Goal: Transaction & Acquisition: Purchase product/service

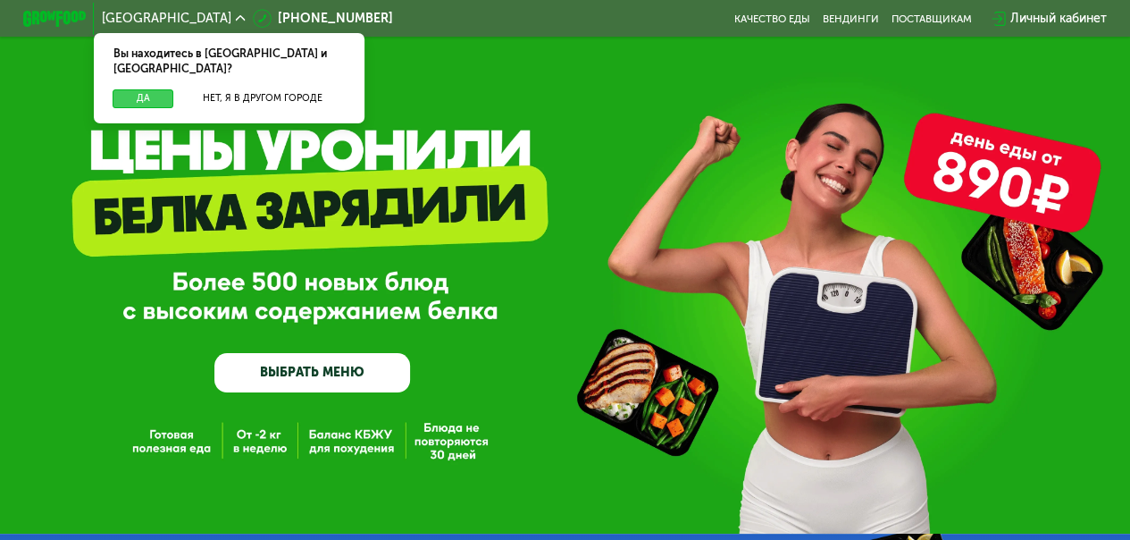
click at [153, 89] on button "Да" at bounding box center [143, 98] width 61 height 19
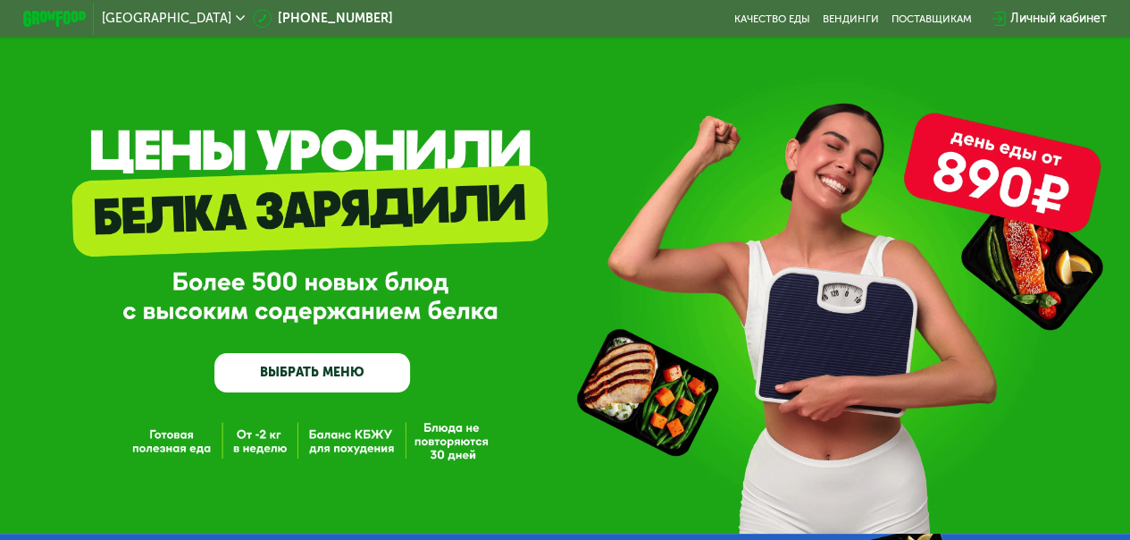
click at [296, 385] on link "ВЫБРАТЬ МЕНЮ" at bounding box center [312, 372] width 196 height 39
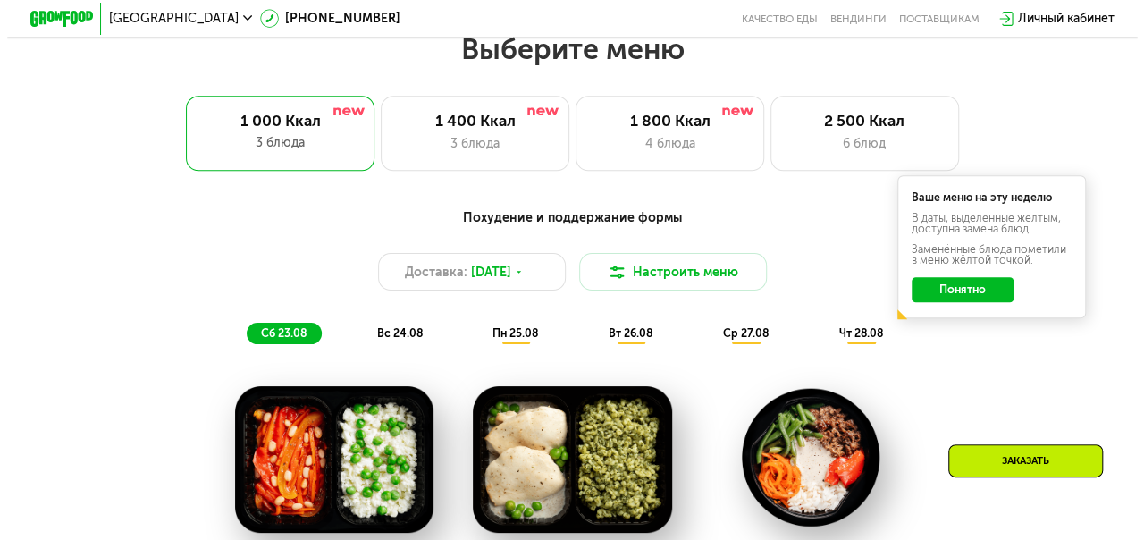
scroll to position [781, 0]
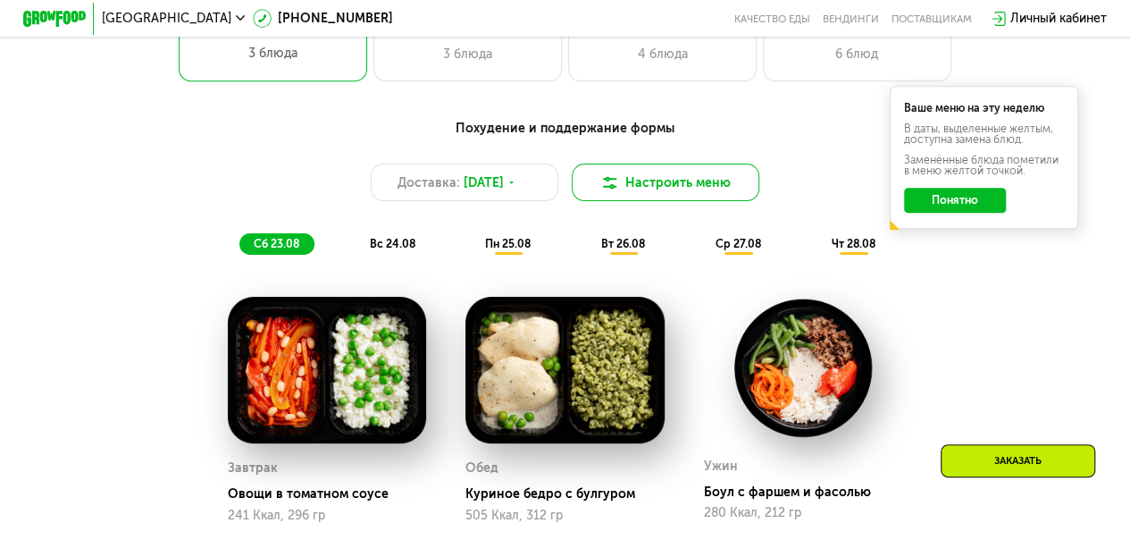
click at [653, 191] on button "Настроить меню" at bounding box center [666, 183] width 189 height 38
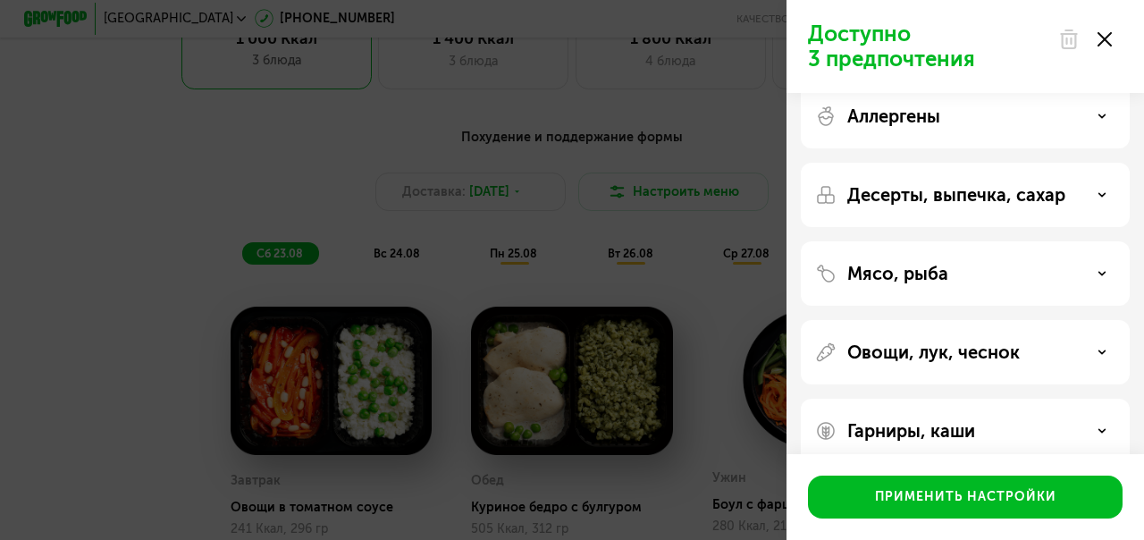
scroll to position [0, 0]
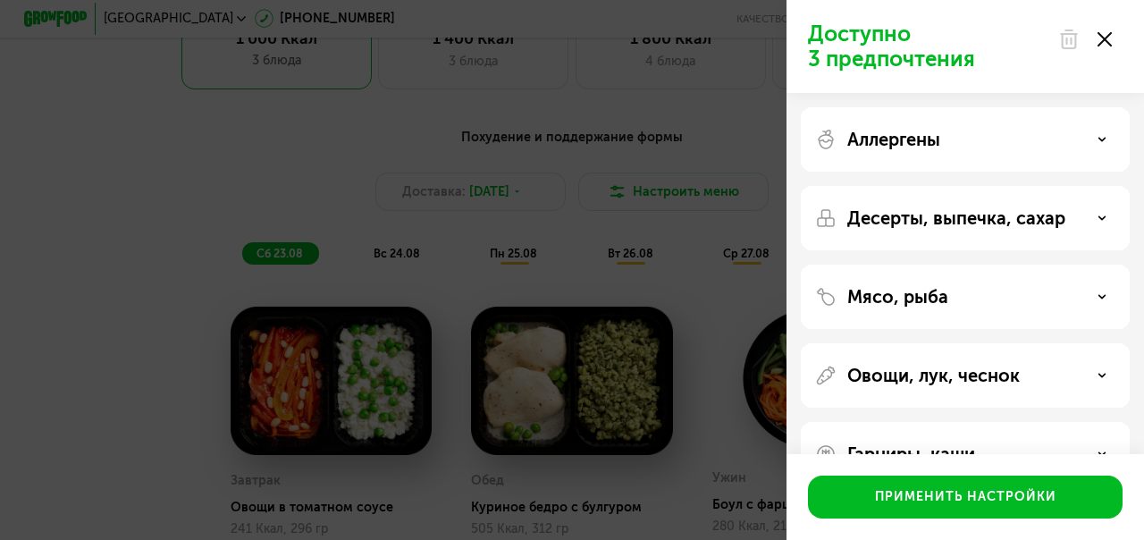
click at [1065, 132] on div "Аллергены" at bounding box center [965, 139] width 300 height 21
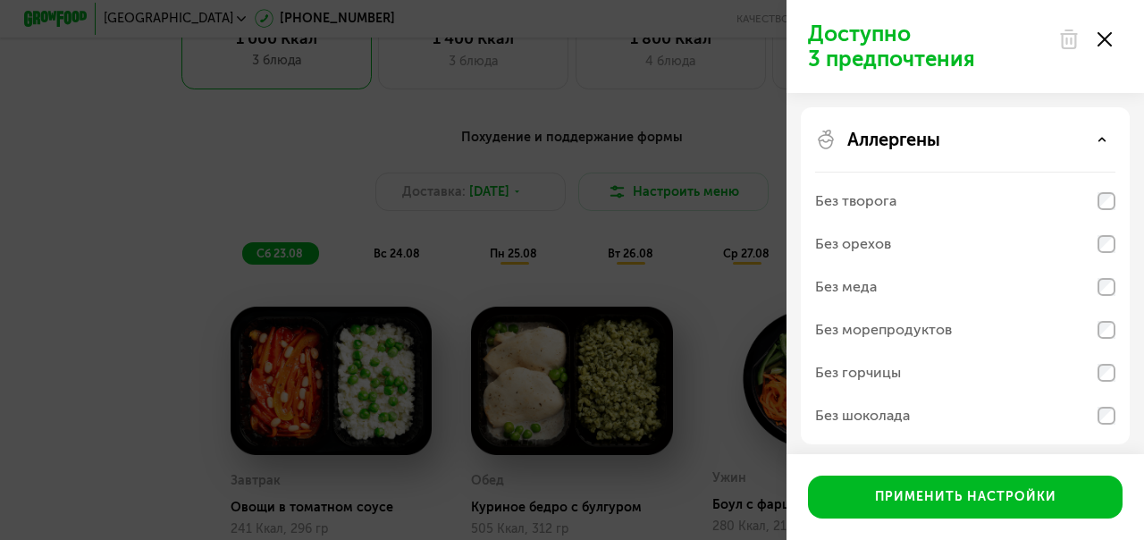
click at [1065, 132] on div "Аллергены" at bounding box center [965, 139] width 300 height 21
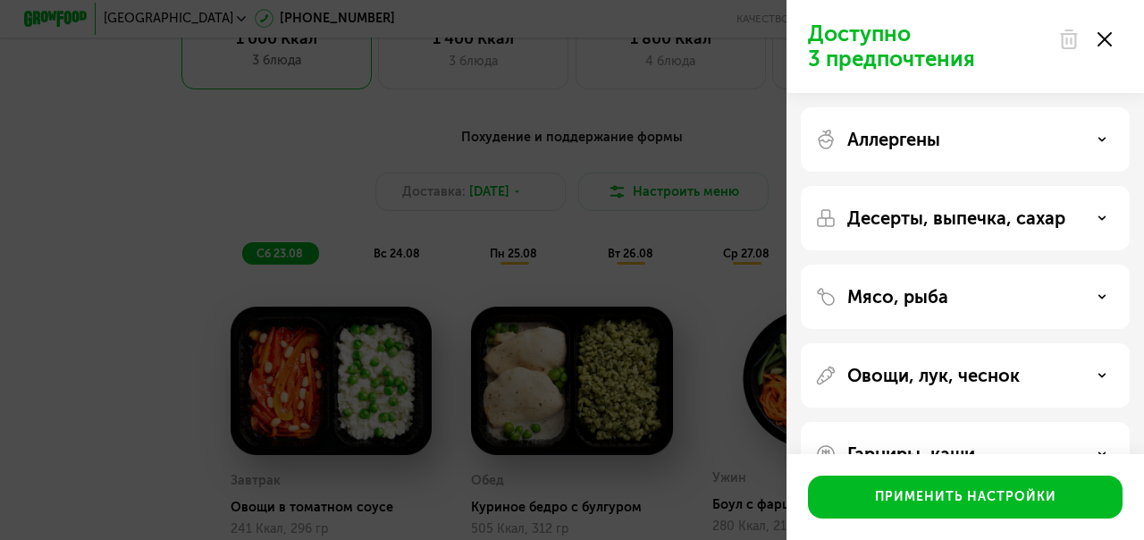
click at [1020, 213] on p "Десерты, выпечка, сахар" at bounding box center [956, 217] width 218 height 21
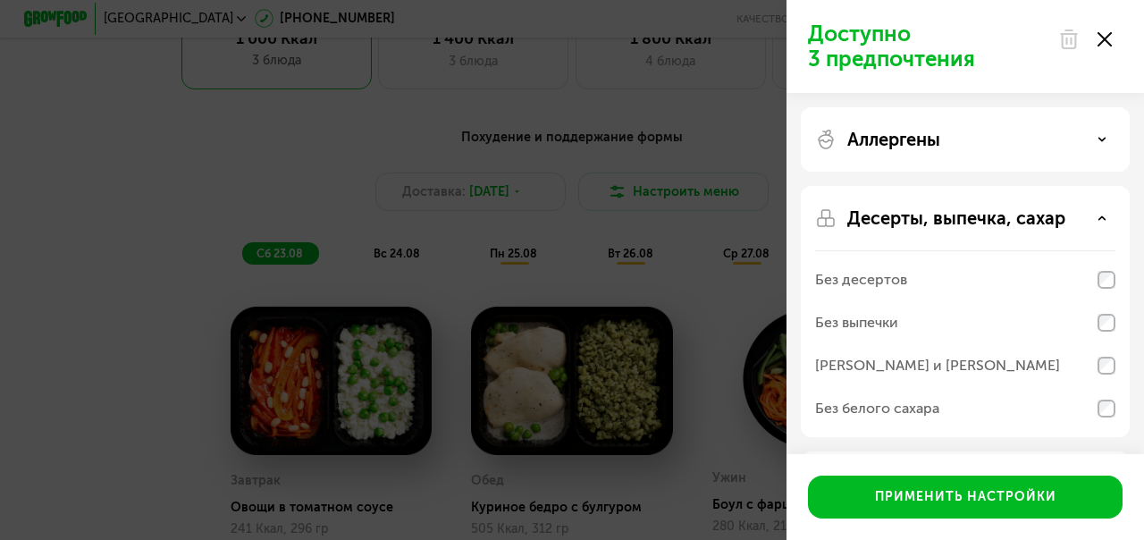
click at [1020, 213] on p "Десерты, выпечка, сахар" at bounding box center [956, 217] width 218 height 21
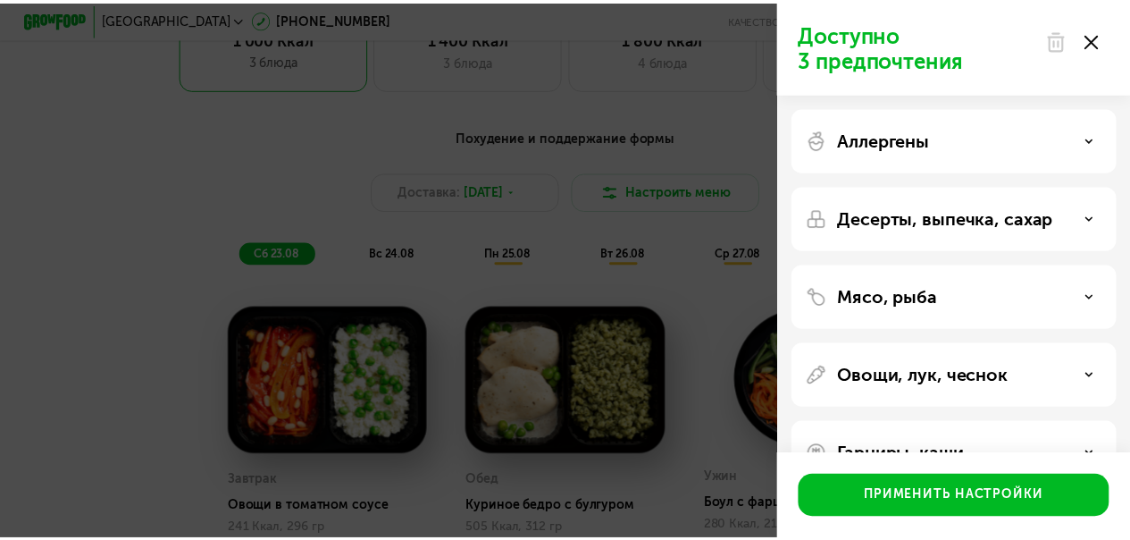
scroll to position [50, 0]
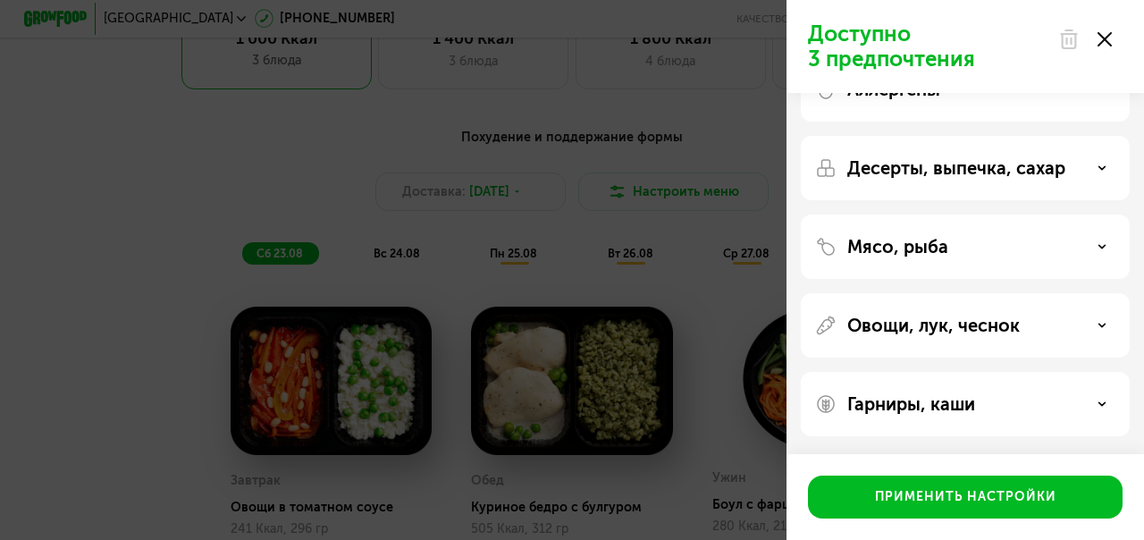
click at [91, 181] on div "Доступно 3 предпочтения Аллергены Десерты, выпечка, сахар Мясо, рыба Овощи, лук…" at bounding box center [572, 270] width 1144 height 540
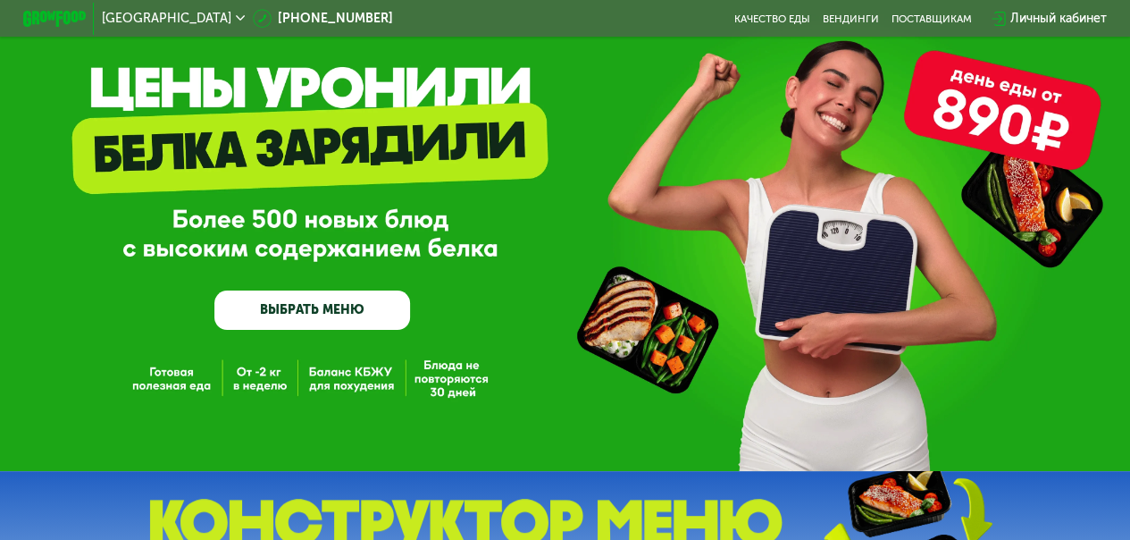
scroll to position [0, 0]
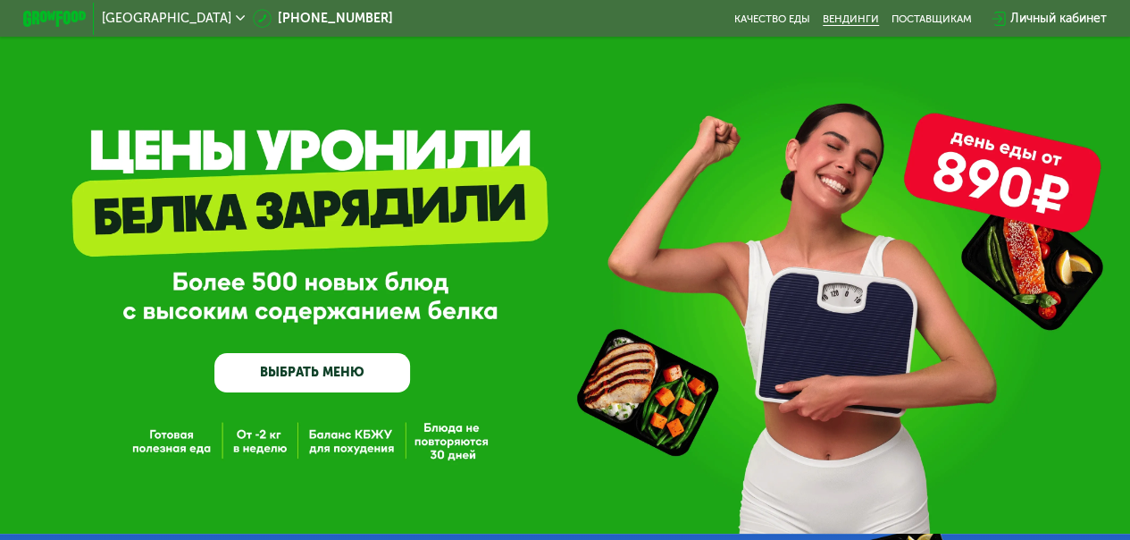
click at [856, 16] on link "Вендинги" at bounding box center [851, 19] width 56 height 13
click at [776, 19] on link "Качество еды" at bounding box center [773, 19] width 76 height 13
click at [114, 17] on span "[GEOGRAPHIC_DATA]" at bounding box center [167, 19] width 130 height 13
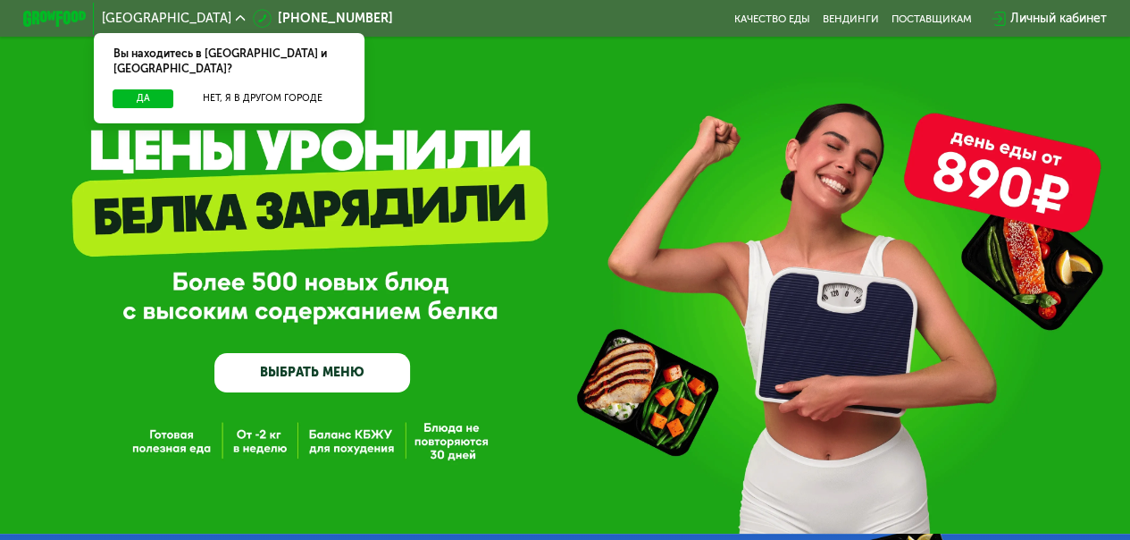
click at [114, 17] on span "[GEOGRAPHIC_DATA]" at bounding box center [167, 19] width 130 height 13
click at [606, 29] on div "[GEOGRAPHIC_DATA] Вы находитесь в [GEOGRAPHIC_DATA] и [GEOGRAPHIC_DATA]? Да Нет…" at bounding box center [565, 18] width 1099 height 35
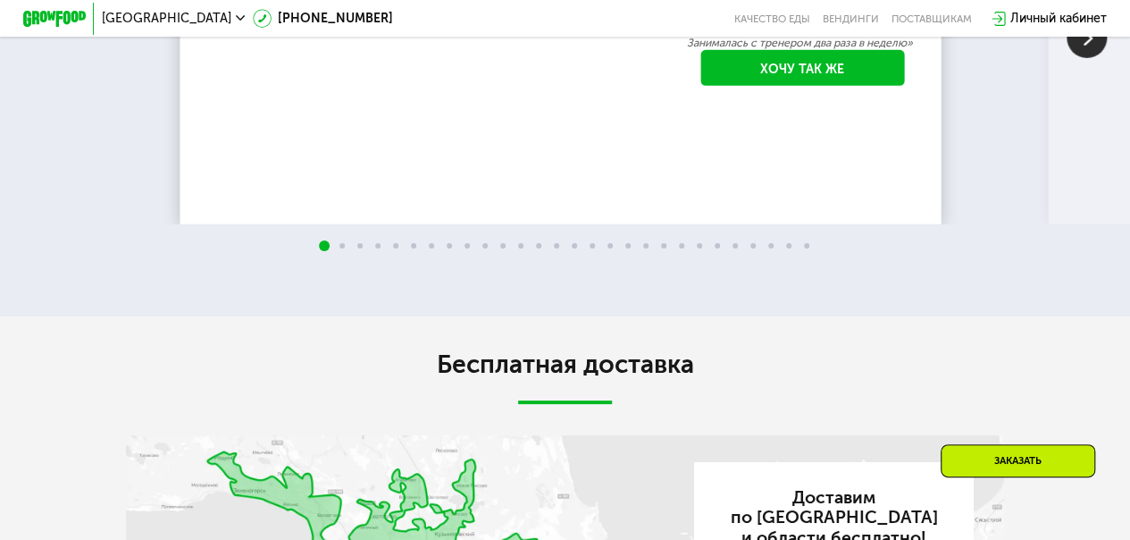
scroll to position [2770, 0]
click at [1083, 58] on img at bounding box center [1087, 38] width 40 height 40
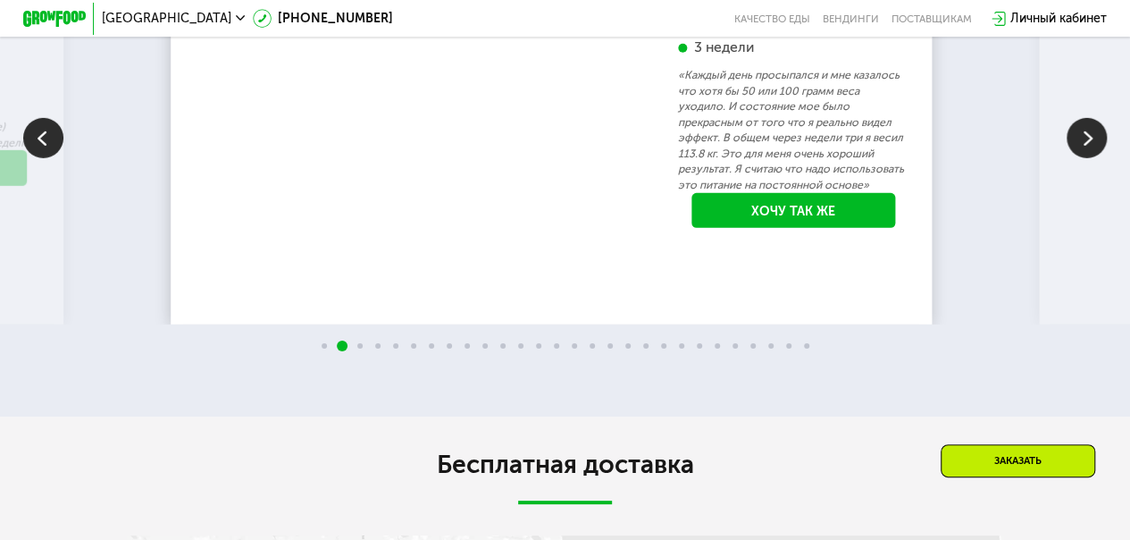
scroll to position [2681, 0]
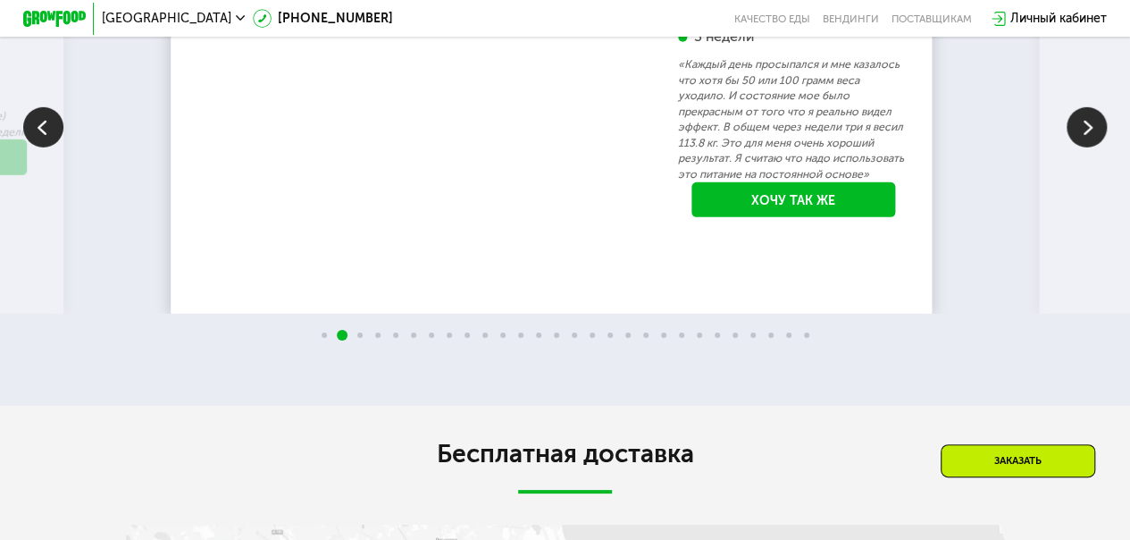
click at [1080, 147] on img at bounding box center [1087, 127] width 40 height 40
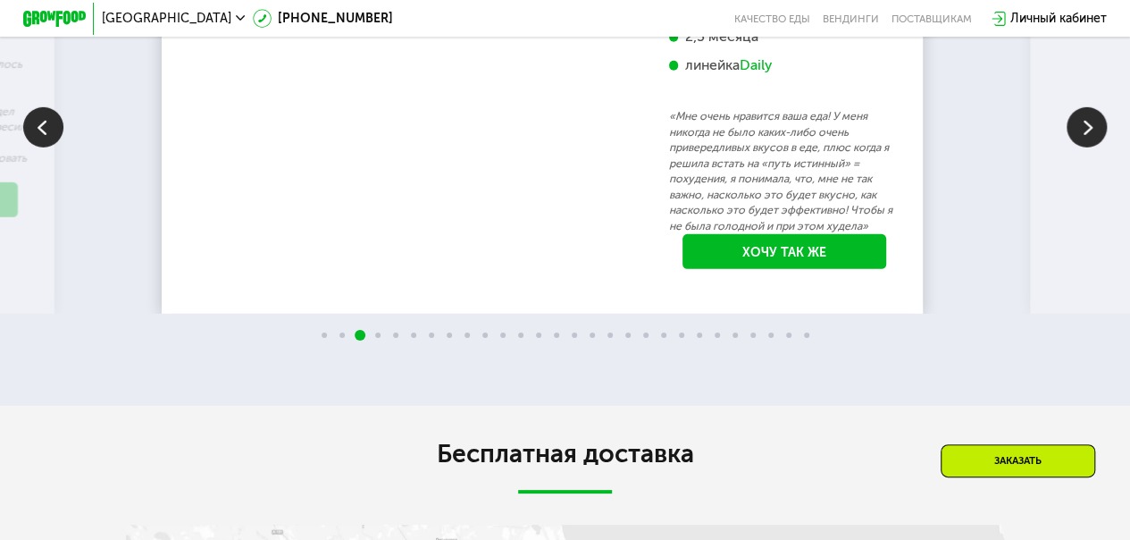
click at [1080, 147] on img at bounding box center [1087, 127] width 40 height 40
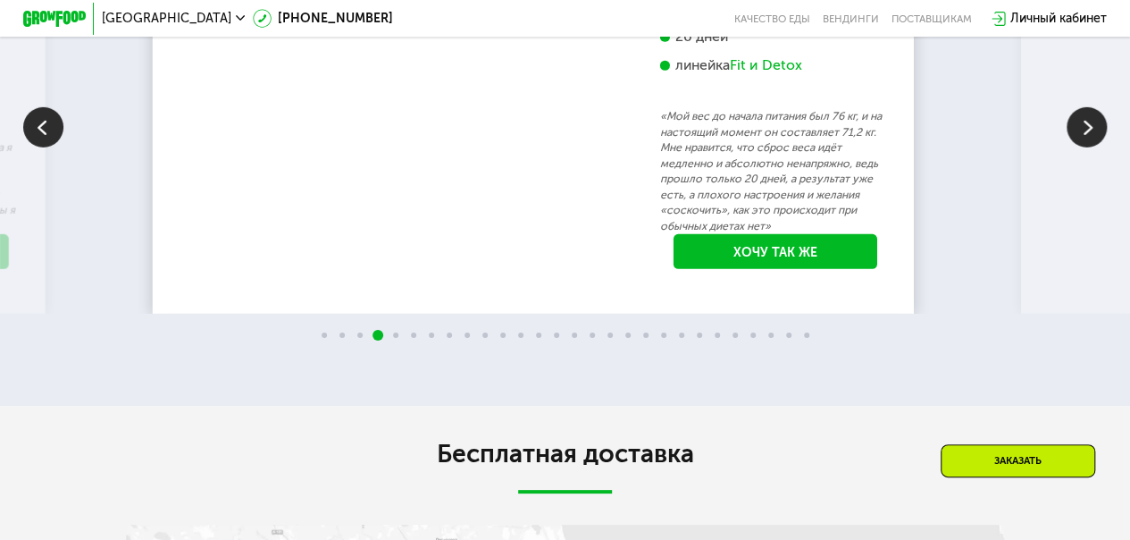
click at [1080, 147] on img at bounding box center [1087, 127] width 40 height 40
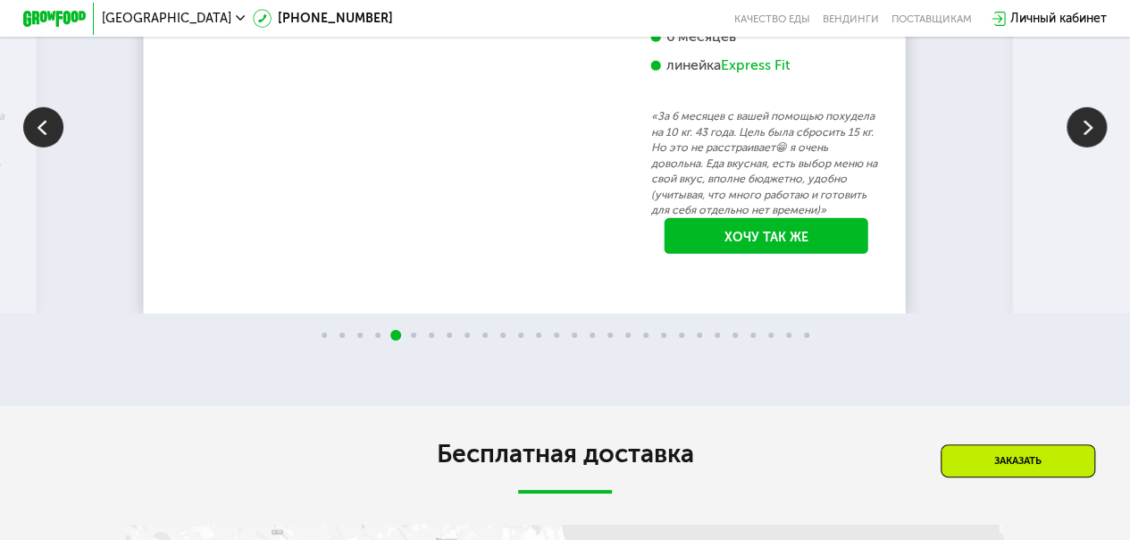
click at [1080, 147] on img at bounding box center [1087, 127] width 40 height 40
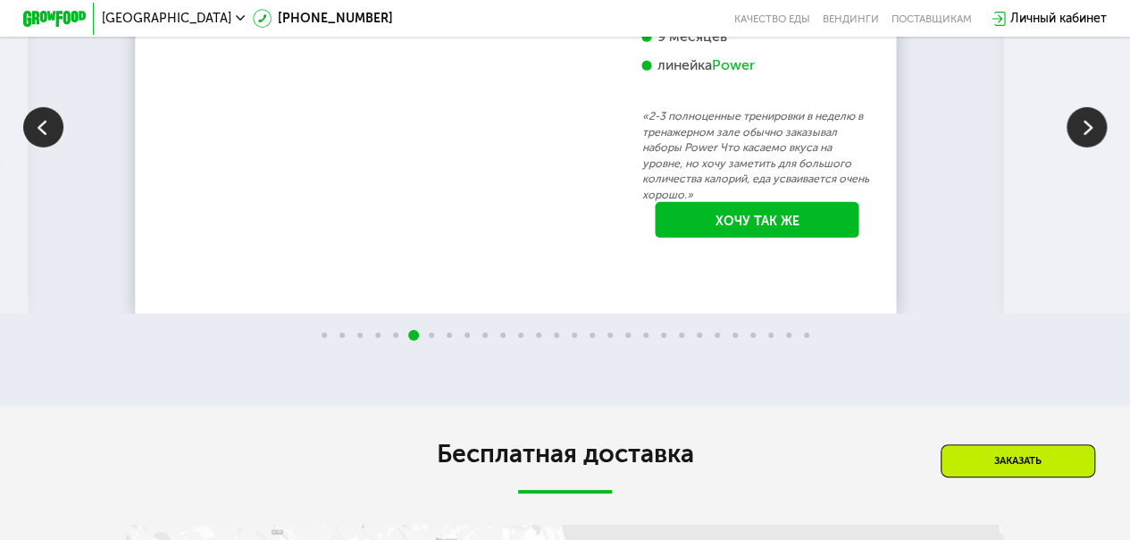
click at [1080, 147] on img at bounding box center [1087, 127] width 40 height 40
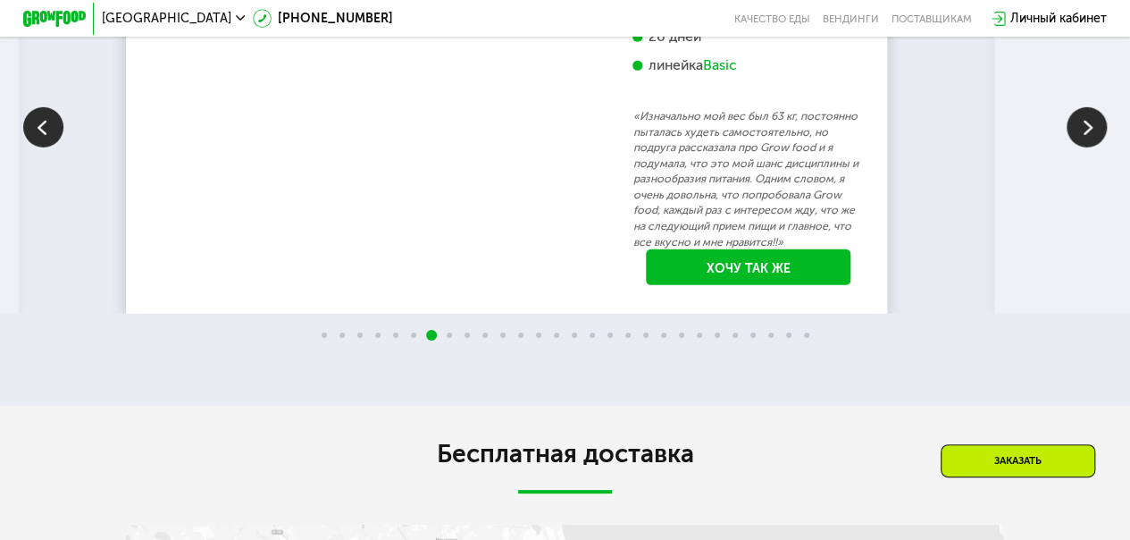
click at [1080, 147] on img at bounding box center [1087, 127] width 40 height 40
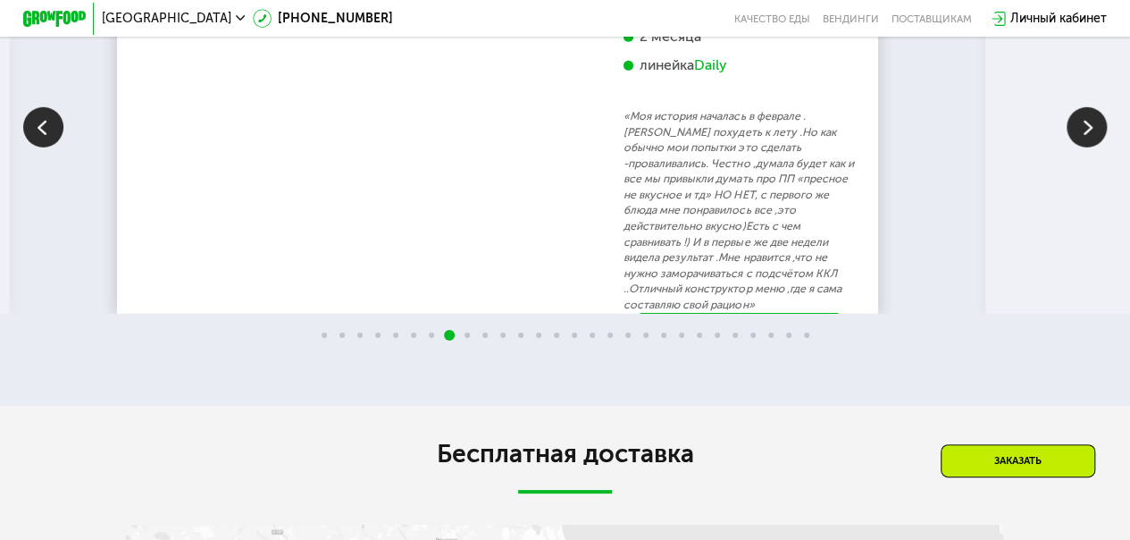
click at [1085, 147] on img at bounding box center [1087, 127] width 40 height 40
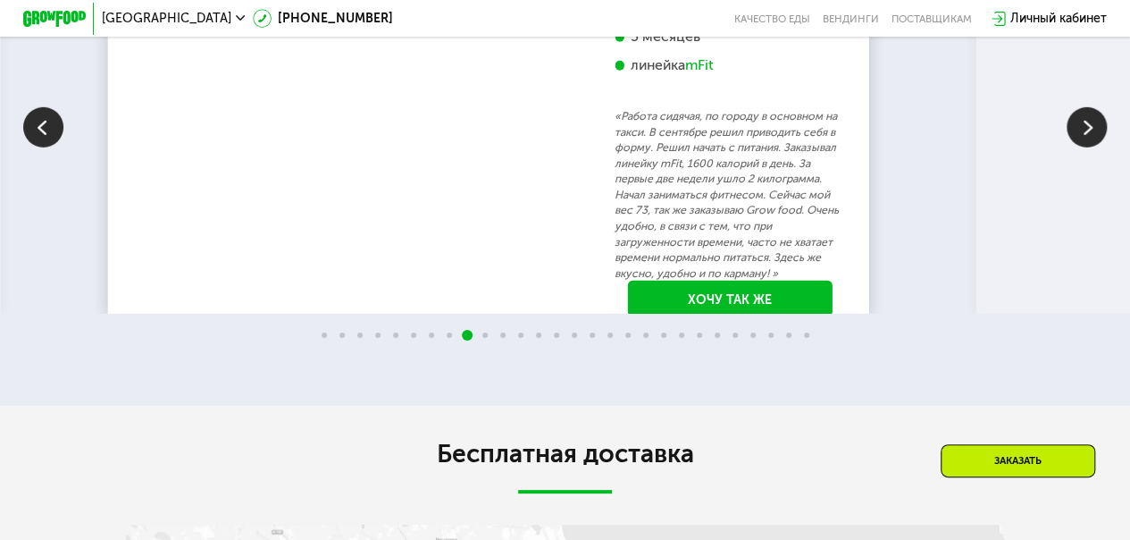
click at [1085, 147] on img at bounding box center [1087, 127] width 40 height 40
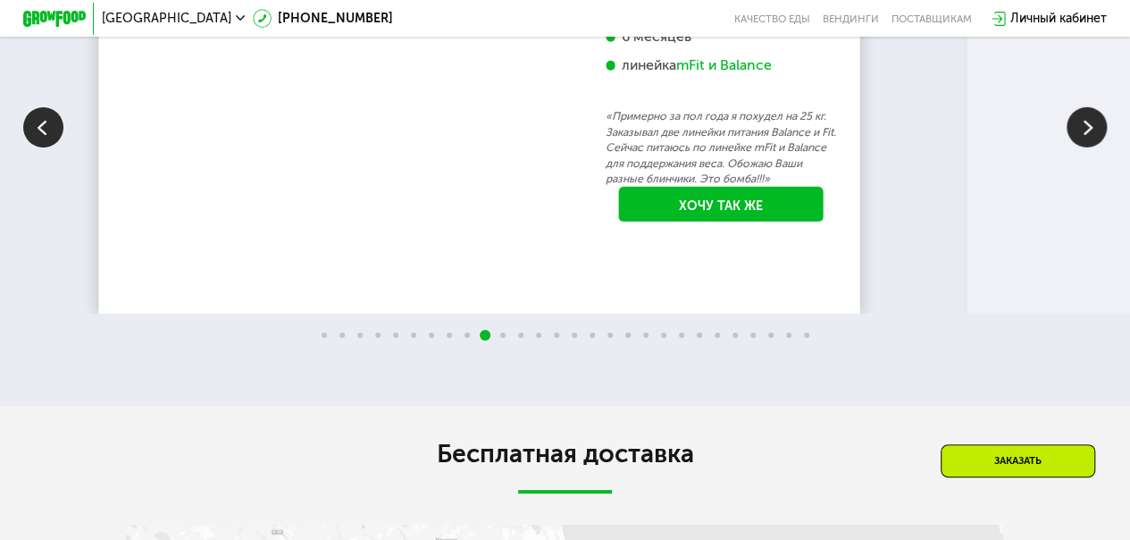
click at [39, 147] on img at bounding box center [43, 127] width 40 height 40
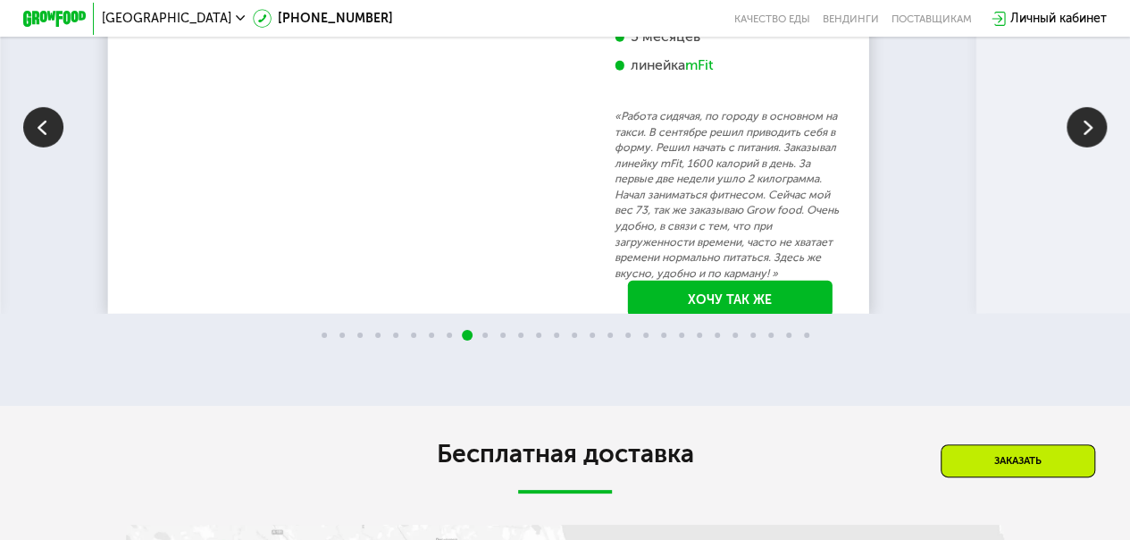
click at [1091, 147] on img at bounding box center [1087, 127] width 40 height 40
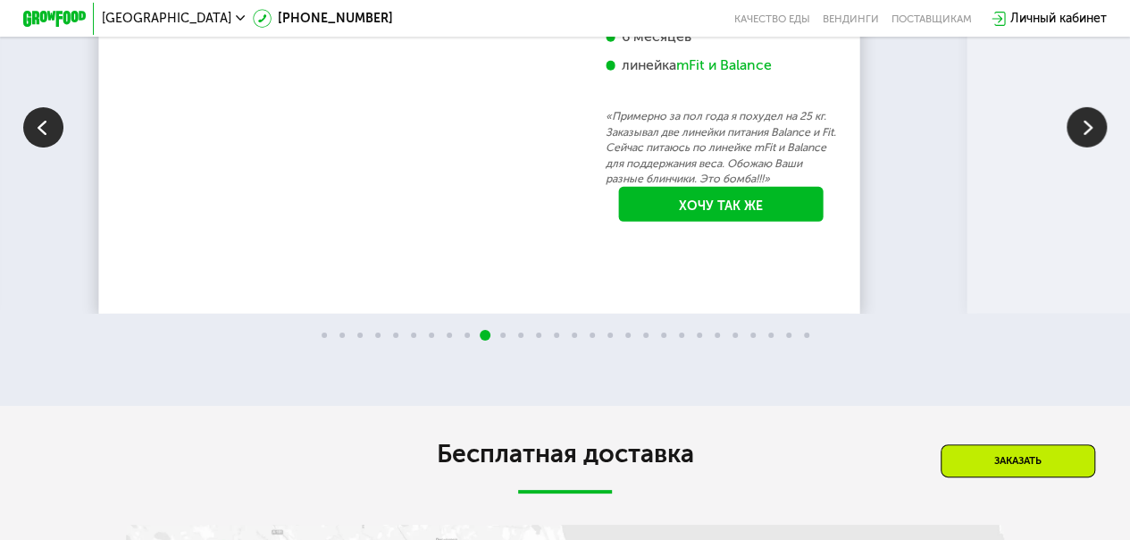
click at [1091, 147] on img at bounding box center [1087, 127] width 40 height 40
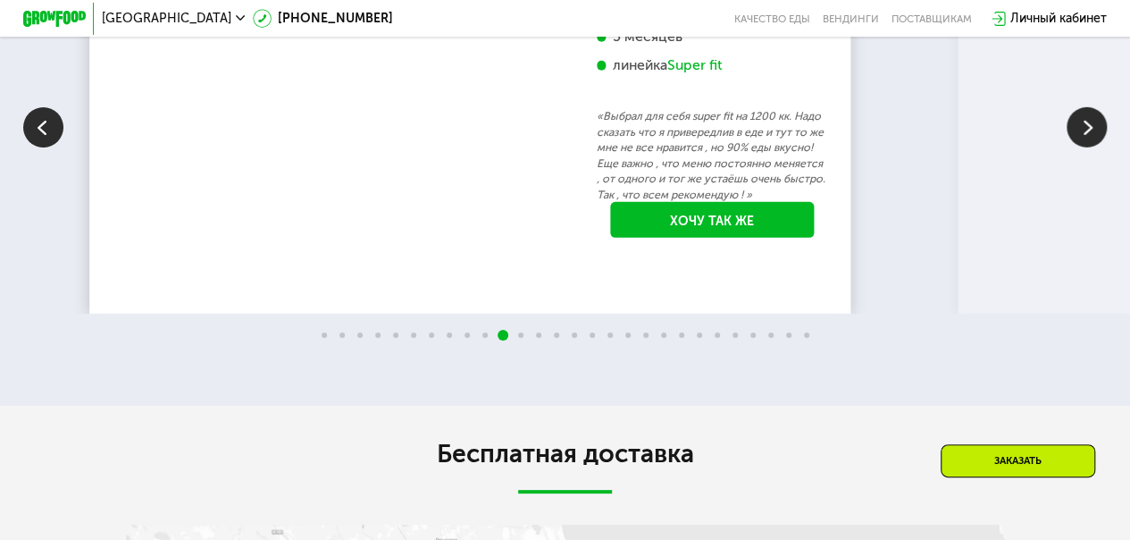
click at [1091, 147] on img at bounding box center [1087, 127] width 40 height 40
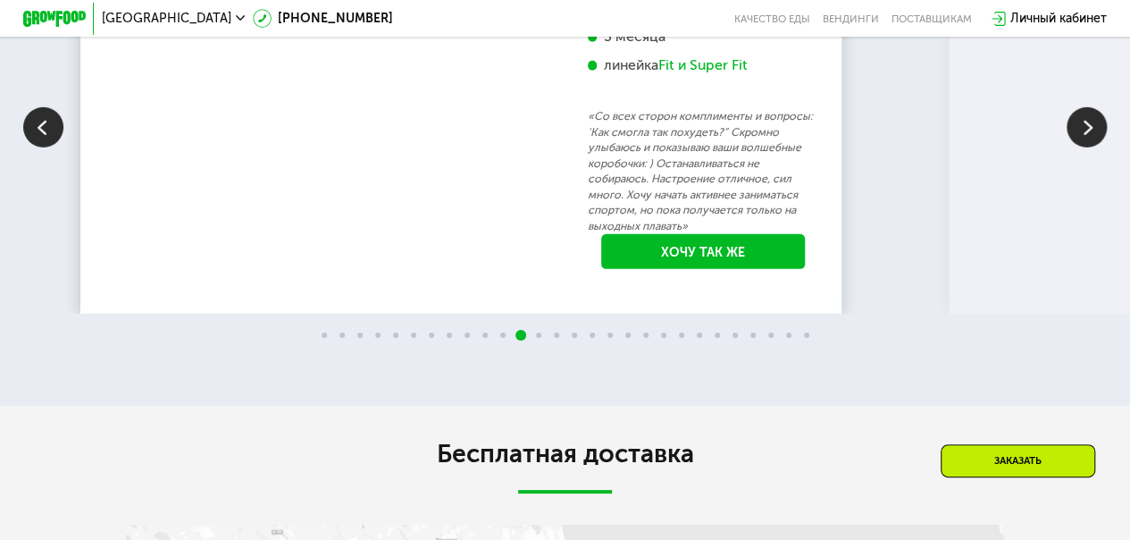
click at [1091, 147] on img at bounding box center [1087, 127] width 40 height 40
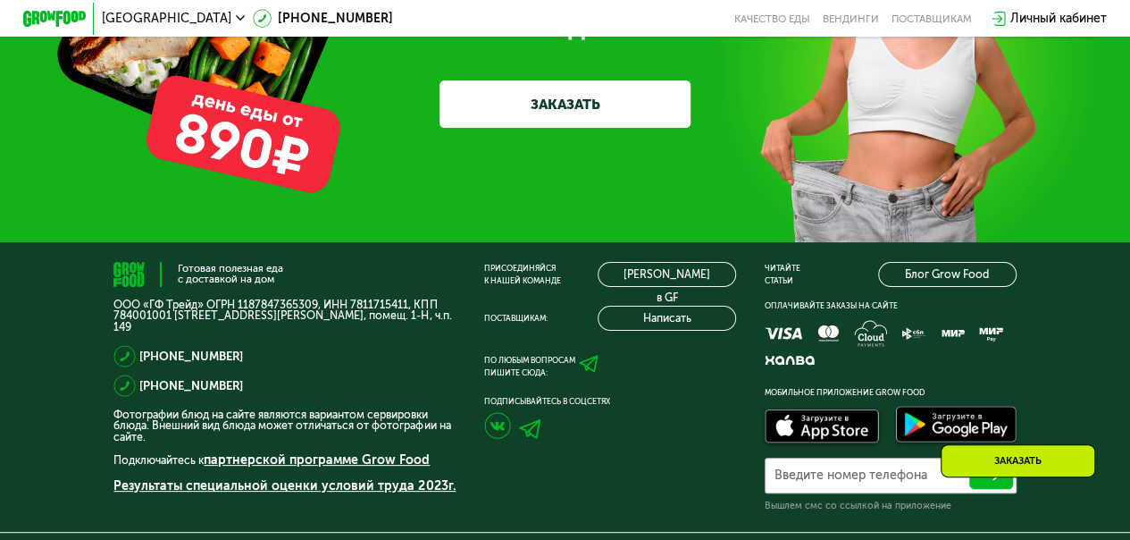
scroll to position [4234, 0]
